Goal: Find specific page/section: Find specific page/section

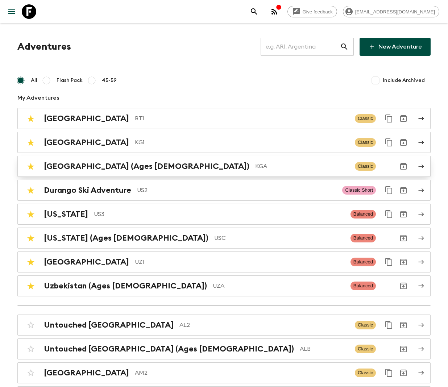
click at [189, 171] on div "[GEOGRAPHIC_DATA] (Ages [DEMOGRAPHIC_DATA]) KGA Classic" at bounding box center [210, 166] width 372 height 14
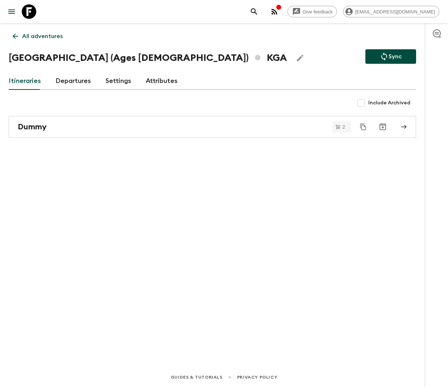
click at [32, 42] on link "All adventures" at bounding box center [38, 36] width 58 height 14
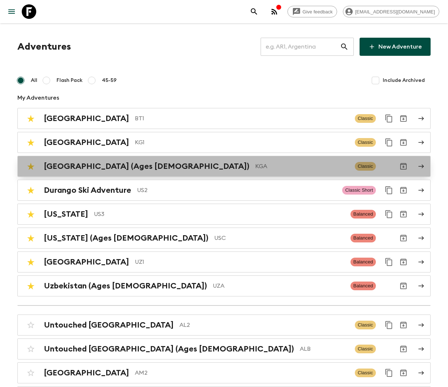
click at [127, 167] on h2 "[GEOGRAPHIC_DATA] (Ages [DEMOGRAPHIC_DATA])" at bounding box center [146, 166] width 205 height 9
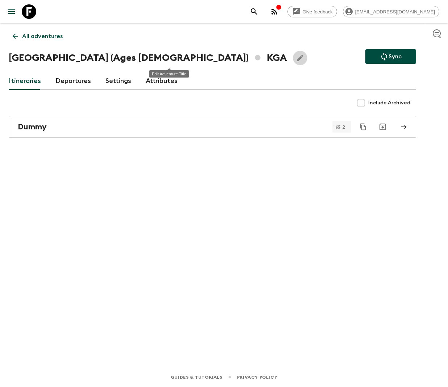
click at [293, 57] on button "Edit Adventure Title" at bounding box center [300, 58] width 14 height 14
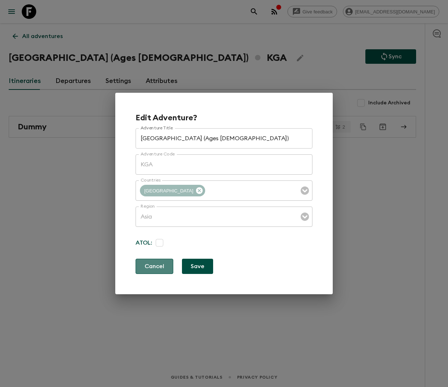
click at [156, 264] on button "Cancel" at bounding box center [154, 266] width 38 height 15
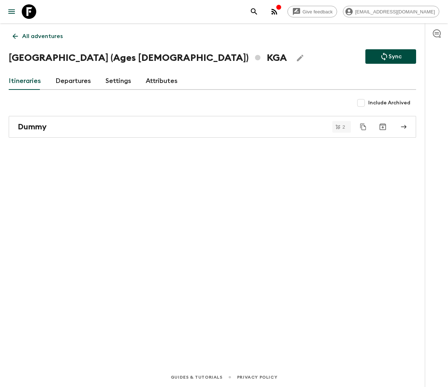
click at [96, 60] on h1 "[GEOGRAPHIC_DATA] (Ages [DEMOGRAPHIC_DATA]) KGA" at bounding box center [148, 58] width 278 height 14
click at [28, 38] on p "All adventures" at bounding box center [42, 36] width 41 height 9
